Goal: Navigation & Orientation: Find specific page/section

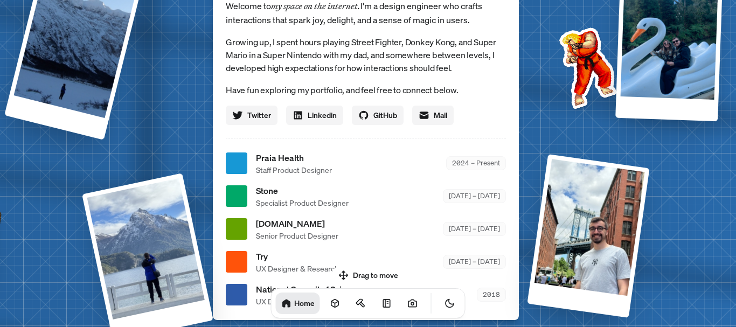
drag, startPoint x: 538, startPoint y: 70, endPoint x: 377, endPoint y: 235, distance: 230.8
click at [539, 119] on div "[PERSON_NAME] [PERSON_NAME] Design Engineer Welcome to my space on the internet…" at bounding box center [367, 163] width 1611 height 1411
click at [586, 114] on div "[PERSON_NAME] [PERSON_NAME] Design Engineer Welcome to my space on the internet…" at bounding box center [367, 163] width 1611 height 1411
click at [566, 111] on img at bounding box center [585, 65] width 109 height 109
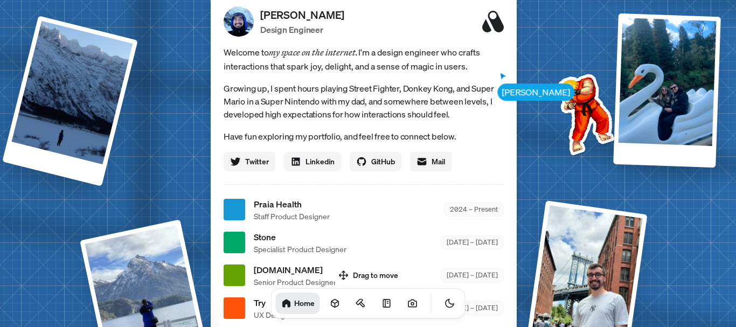
click at [578, 219] on div "[PERSON_NAME] [PERSON_NAME] Design Engineer Welcome to my space on the internet…" at bounding box center [365, 210] width 1611 height 1411
click at [649, 94] on div "[PERSON_NAME] [PERSON_NAME] Design Engineer Welcome to my space on the internet…" at bounding box center [365, 210] width 1611 height 1411
click at [511, 0] on body "[PERSON_NAME] [PERSON_NAME] Design Engineer Welcome to my space on the internet…" at bounding box center [368, 0] width 736 height 0
click at [344, 271] on div "Drag to move Home" at bounding box center [368, 292] width 212 height 52
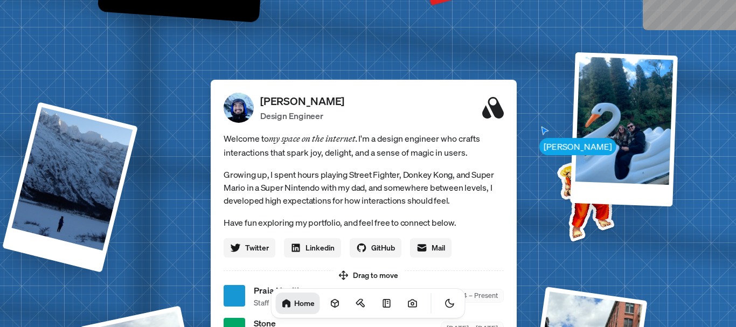
drag, startPoint x: 576, startPoint y: 178, endPoint x: 536, endPoint y: 288, distance: 116.9
click at [536, 288] on div "[PERSON_NAME] [PERSON_NAME] Design Engineer Welcome to my space on the internet…" at bounding box center [365, 296] width 1611 height 1411
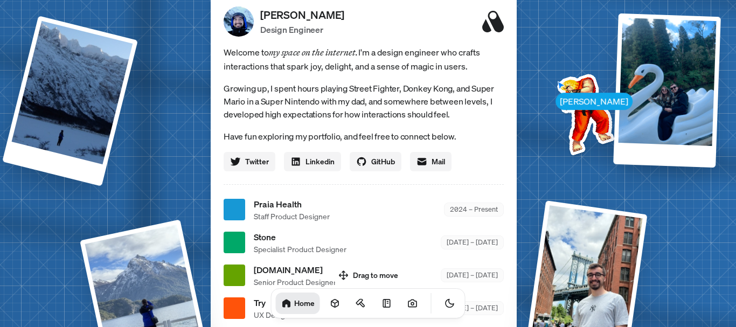
click at [552, 105] on img at bounding box center [583, 112] width 109 height 109
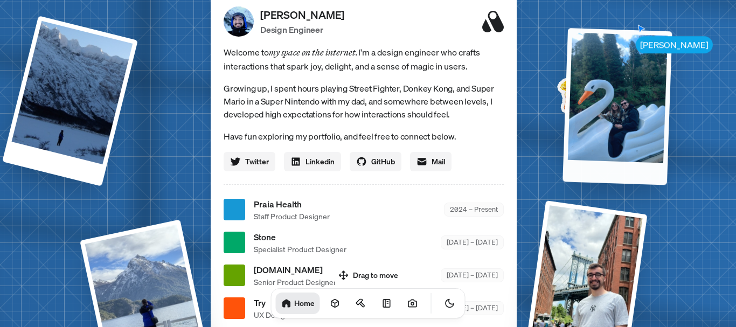
drag, startPoint x: 646, startPoint y: 75, endPoint x: 600, endPoint y: 91, distance: 48.0
click at [600, 91] on div at bounding box center [616, 106] width 109 height 157
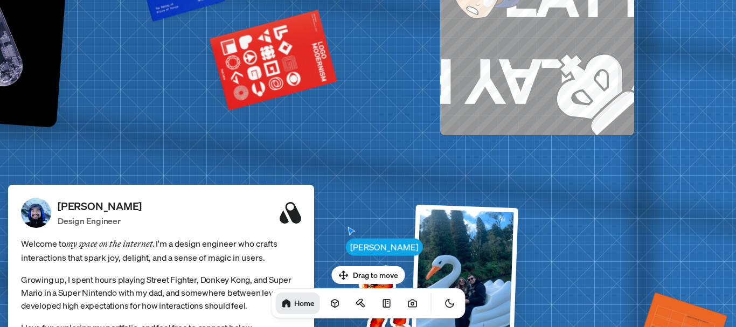
drag, startPoint x: 582, startPoint y: 97, endPoint x: 291, endPoint y: 318, distance: 365.1
click at [326, 318] on img at bounding box center [380, 303] width 109 height 109
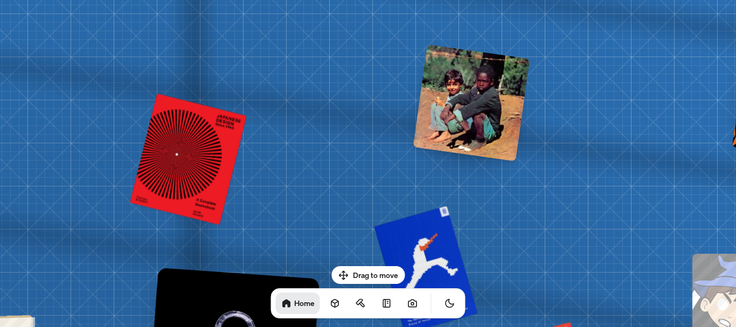
drag, startPoint x: 291, startPoint y: 59, endPoint x: 631, endPoint y: 342, distance: 442.4
click at [631, 0] on html "[PERSON_NAME] [PERSON_NAME] Design Engineer Welcome to my space on the internet…" at bounding box center [368, 0] width 736 height 0
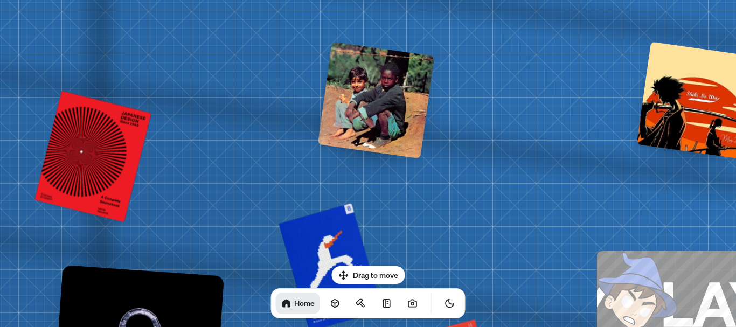
drag, startPoint x: 481, startPoint y: 103, endPoint x: 390, endPoint y: 102, distance: 91.6
click at [387, 101] on div at bounding box center [376, 99] width 117 height 117
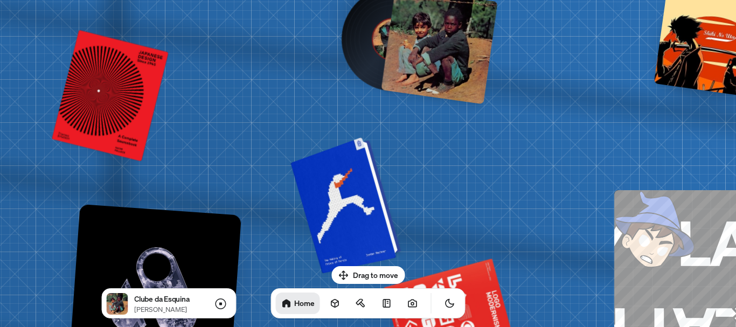
drag, startPoint x: 341, startPoint y: 237, endPoint x: 360, endPoint y: 173, distance: 66.1
click at [360, 173] on div at bounding box center [347, 203] width 102 height 131
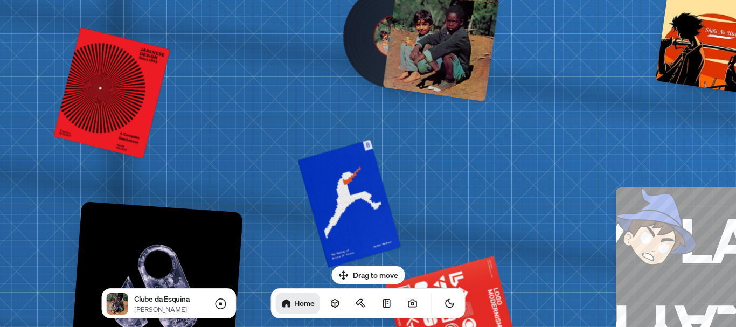
drag, startPoint x: 375, startPoint y: 274, endPoint x: 464, endPoint y: 234, distance: 97.2
click at [464, 0] on body "[PERSON_NAME] [PERSON_NAME] Design Engineer Welcome to my space on the internet…" at bounding box center [368, 0] width 736 height 0
